Goal: Navigation & Orientation: Go to known website

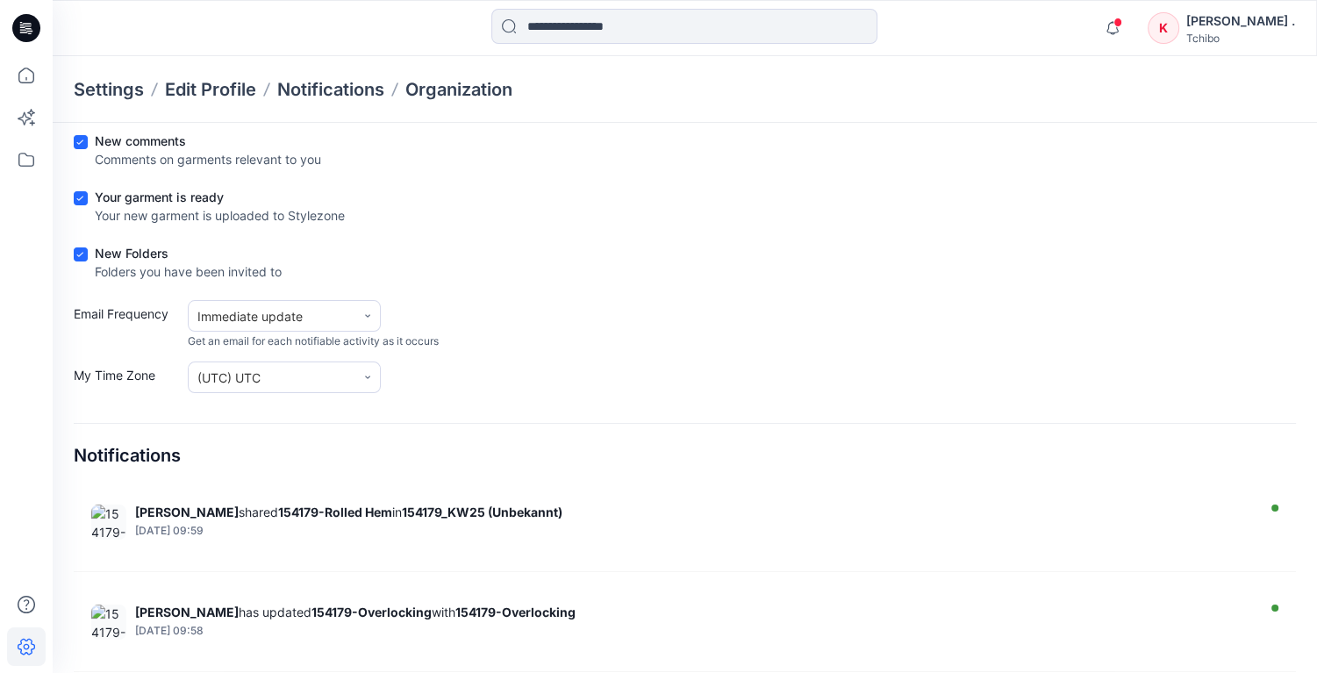
scroll to position [194, 0]
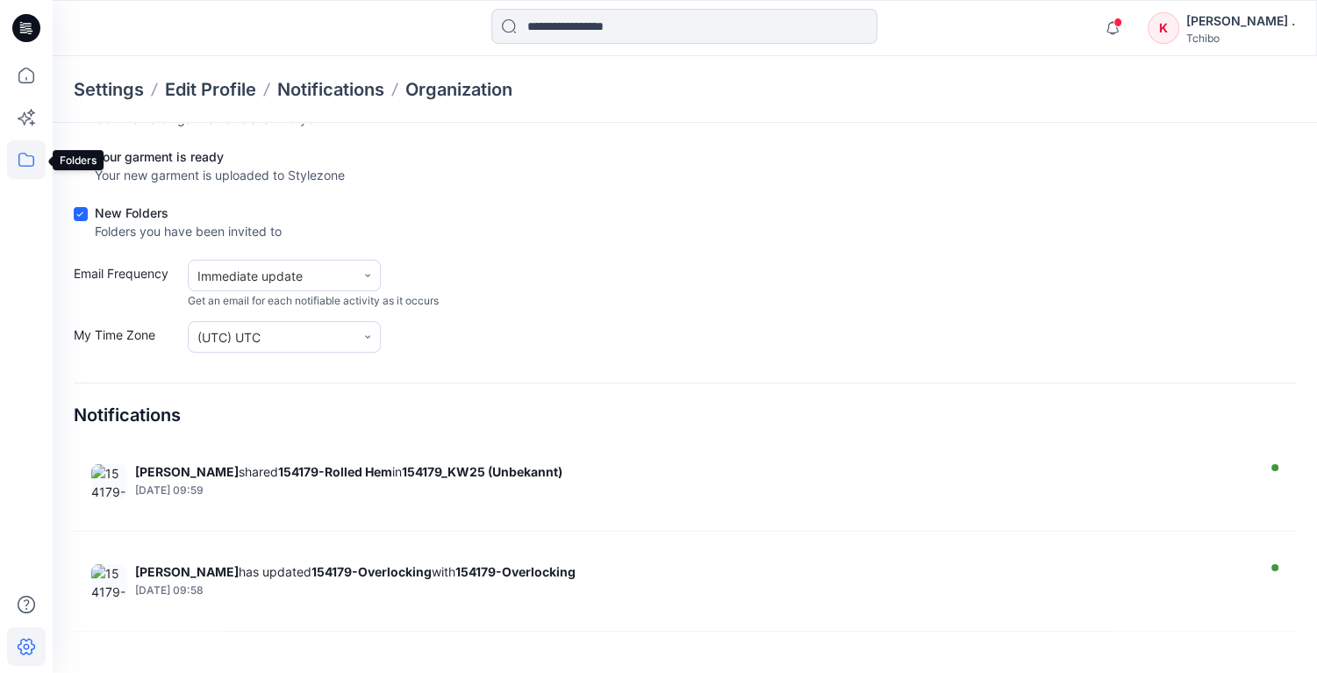
click at [27, 160] on icon at bounding box center [26, 159] width 39 height 39
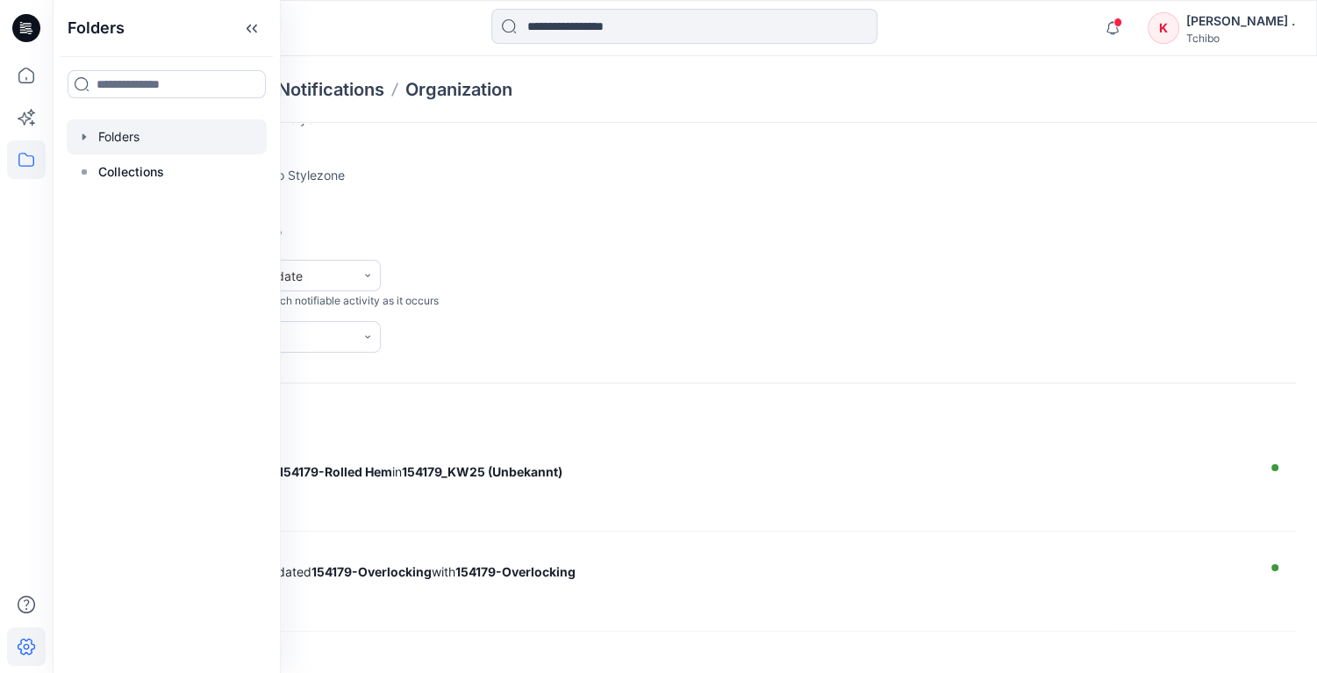
click at [126, 133] on div at bounding box center [167, 136] width 200 height 35
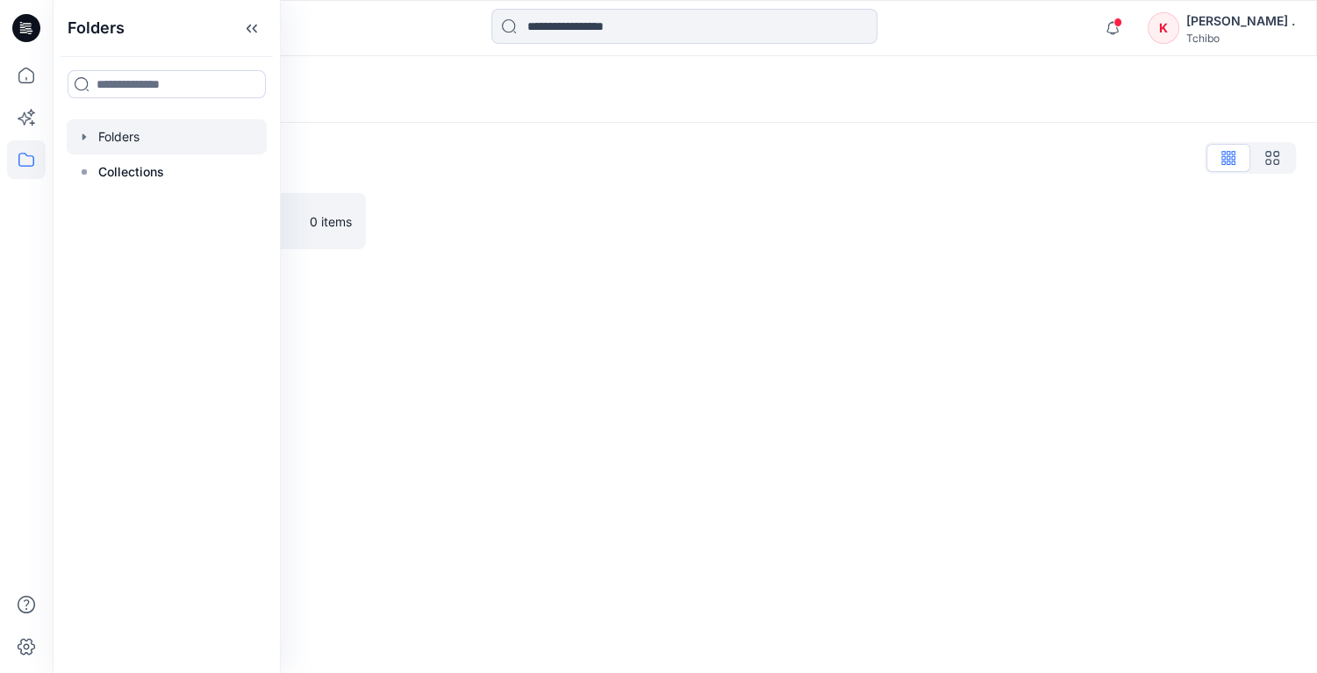
click at [1271, 21] on div "[PERSON_NAME] ." at bounding box center [1241, 21] width 109 height 21
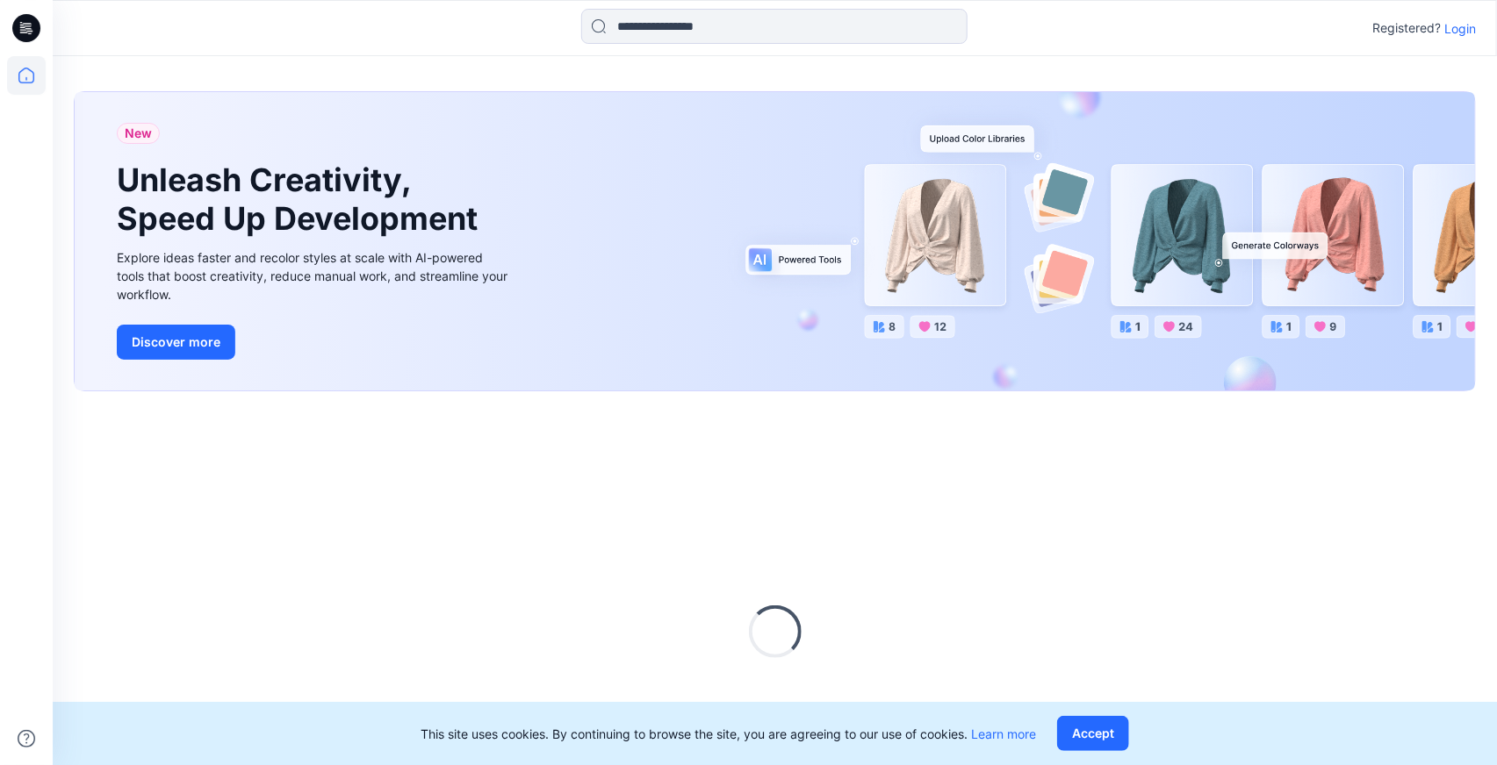
click at [1467, 26] on p "Login" at bounding box center [1460, 28] width 32 height 18
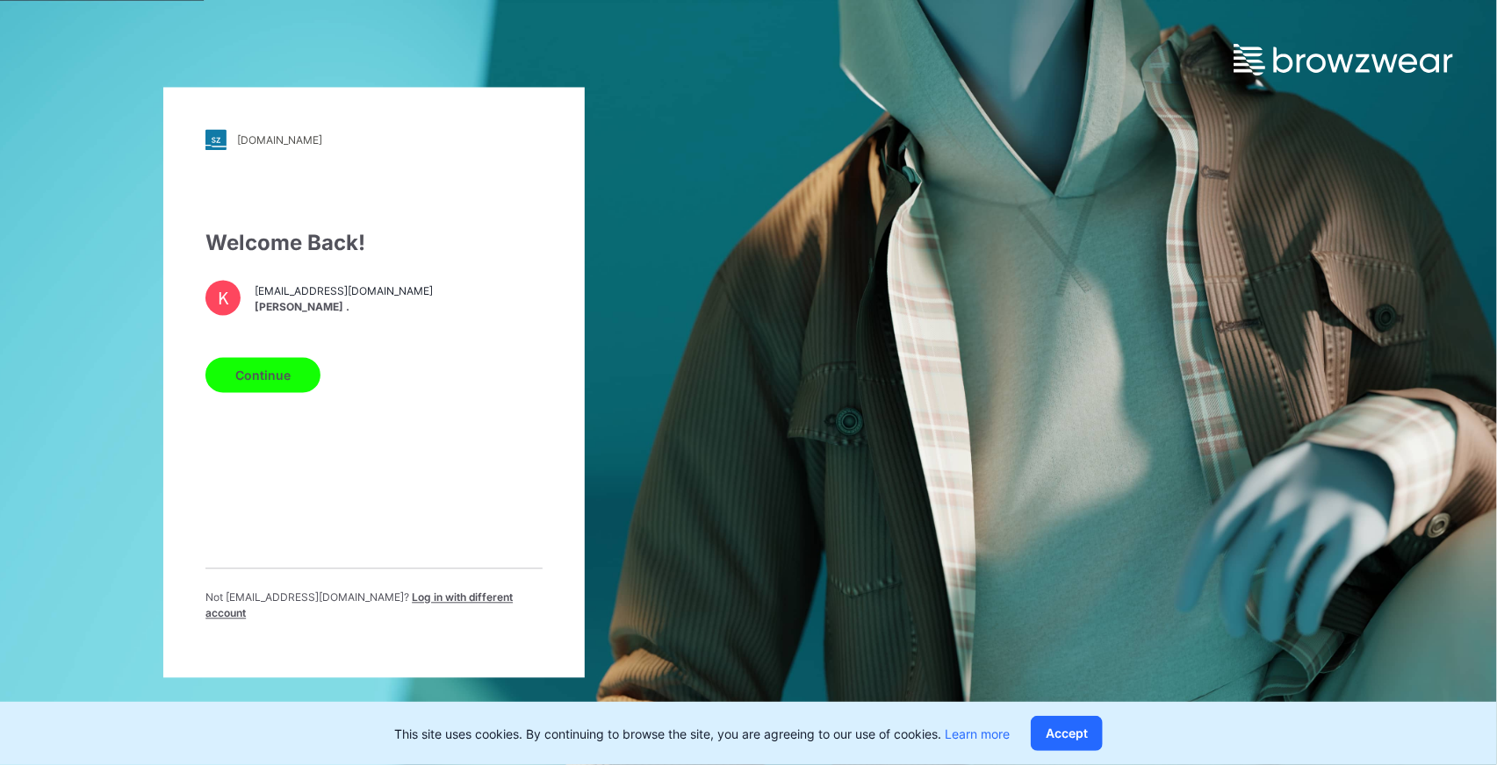
click at [254, 393] on button "Continue" at bounding box center [262, 375] width 115 height 35
click at [272, 385] on button "Continue" at bounding box center [262, 375] width 115 height 35
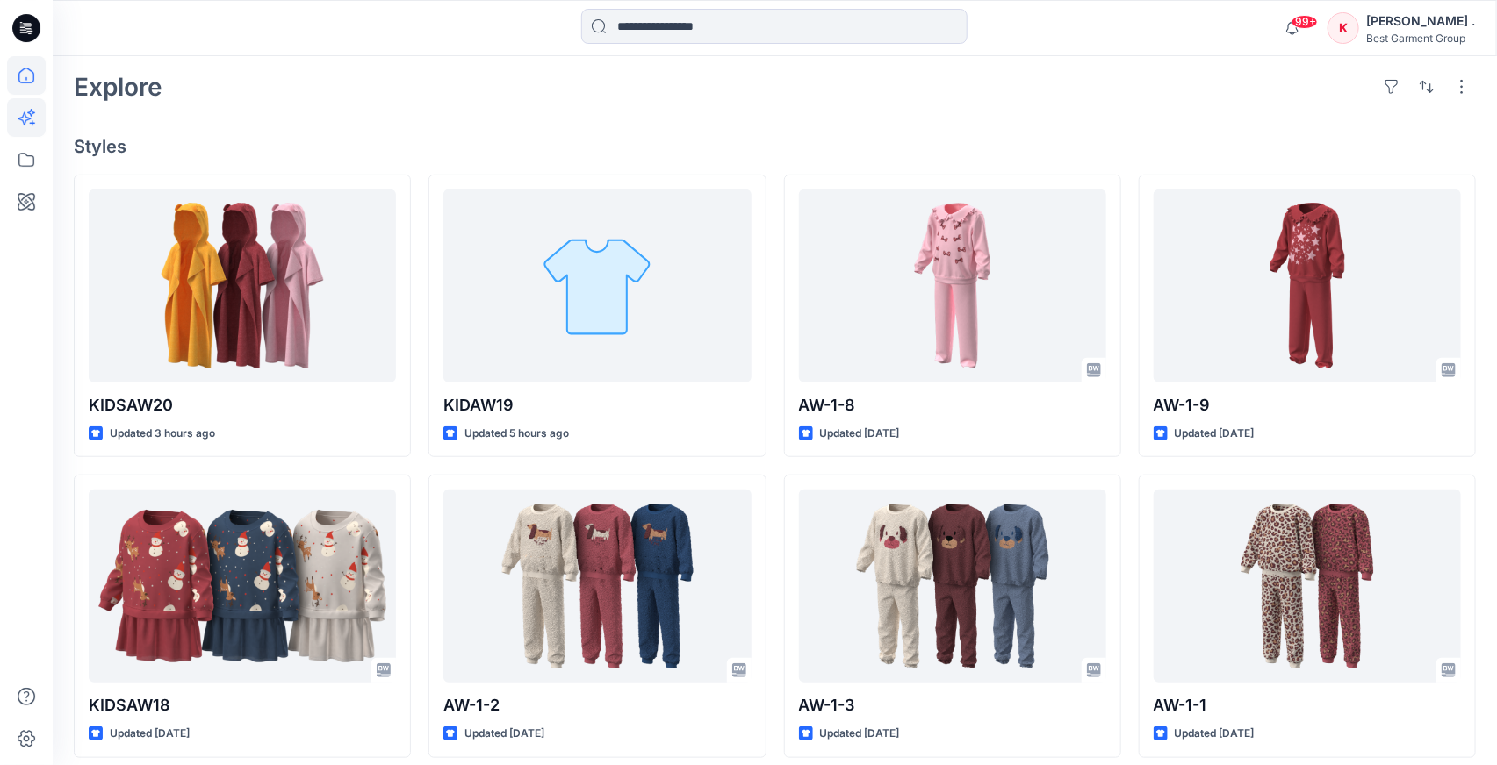
scroll to position [408, 0]
